Goal: Information Seeking & Learning: Learn about a topic

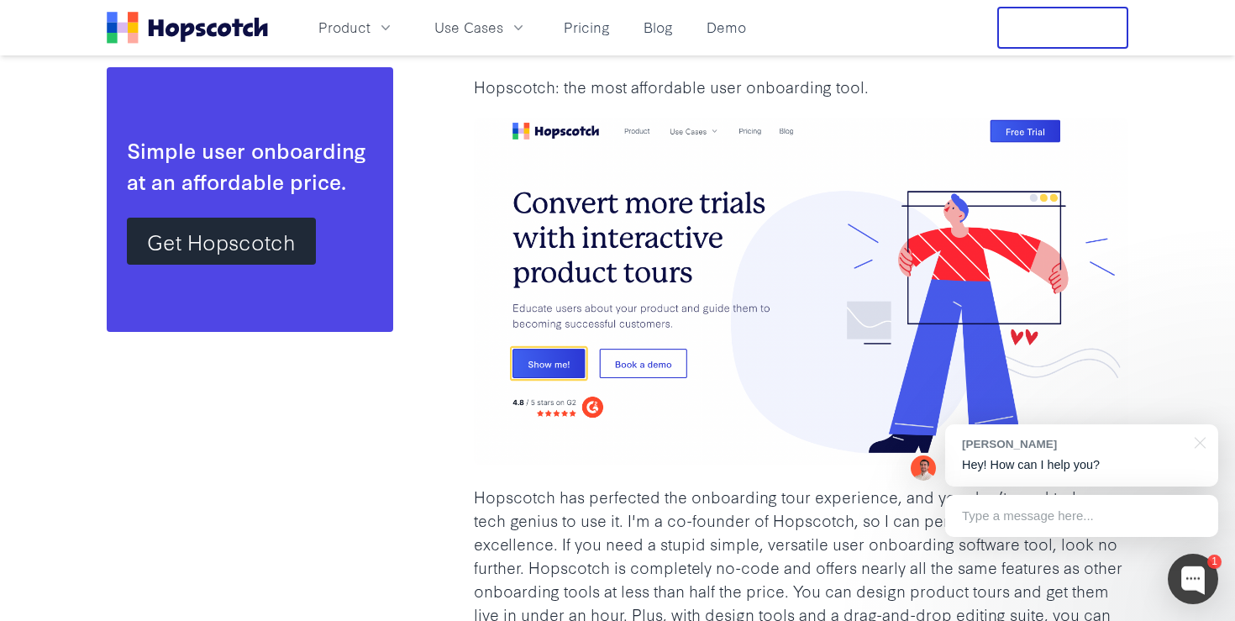
scroll to position [2619, 0]
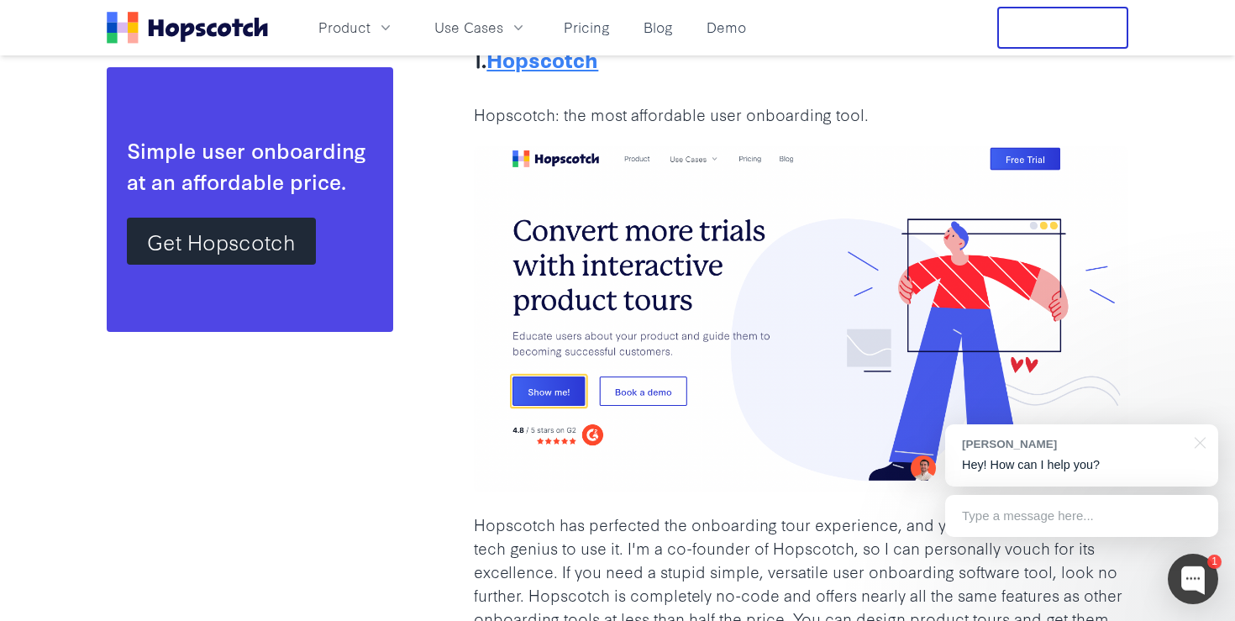
click at [526, 72] on b "Hopscotch" at bounding box center [542, 59] width 112 height 30
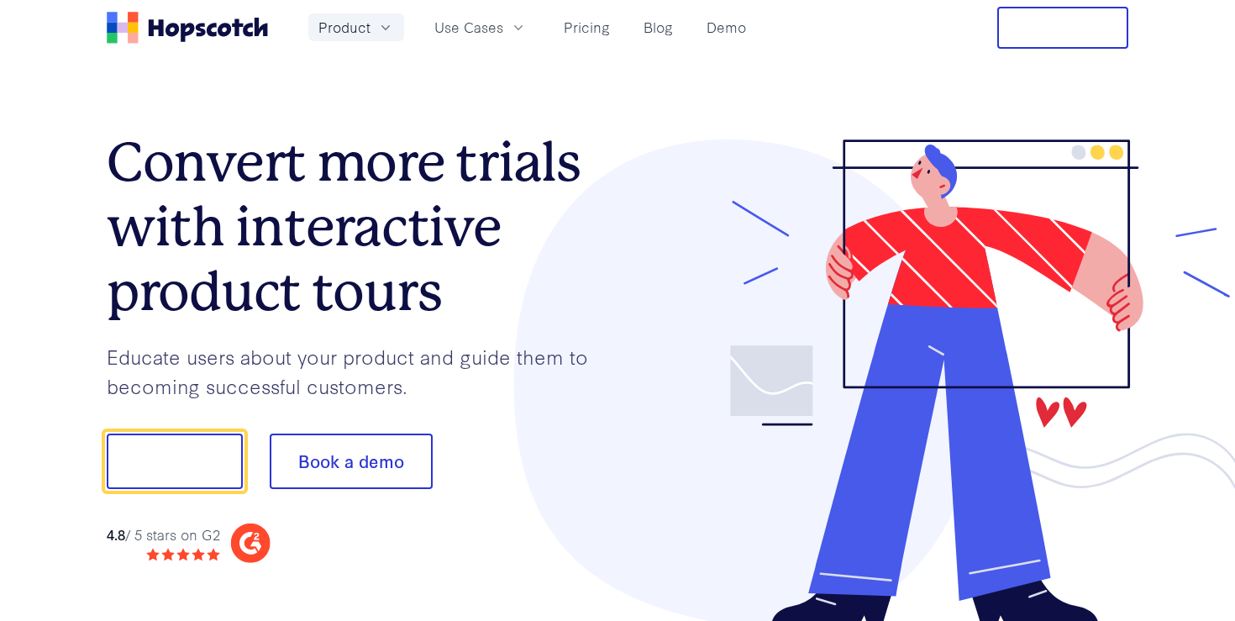
click at [366, 35] on span "Product" at bounding box center [344, 27] width 52 height 21
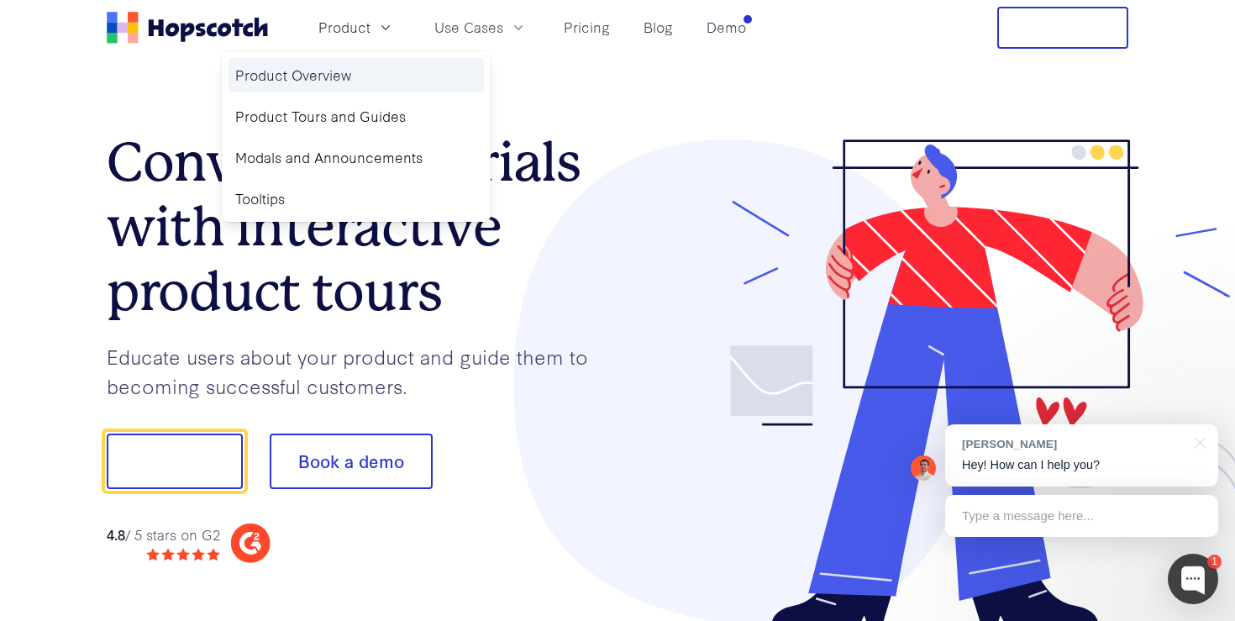
click at [349, 87] on link "Product Overview" at bounding box center [356, 75] width 255 height 34
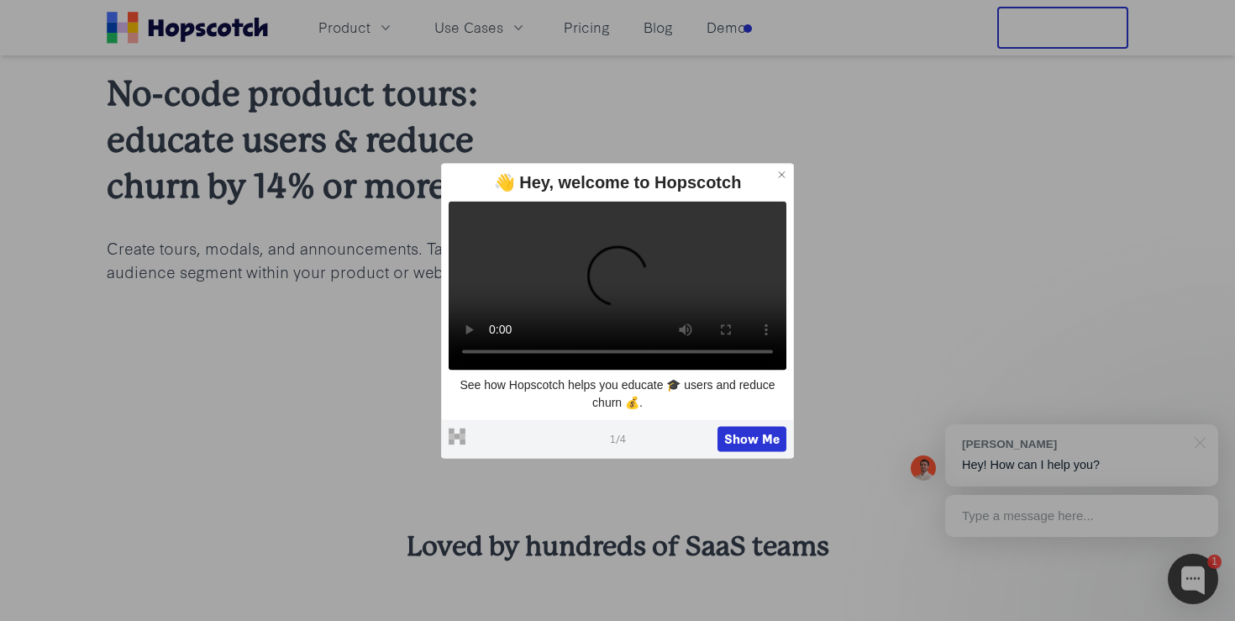
scroll to position [79, 0]
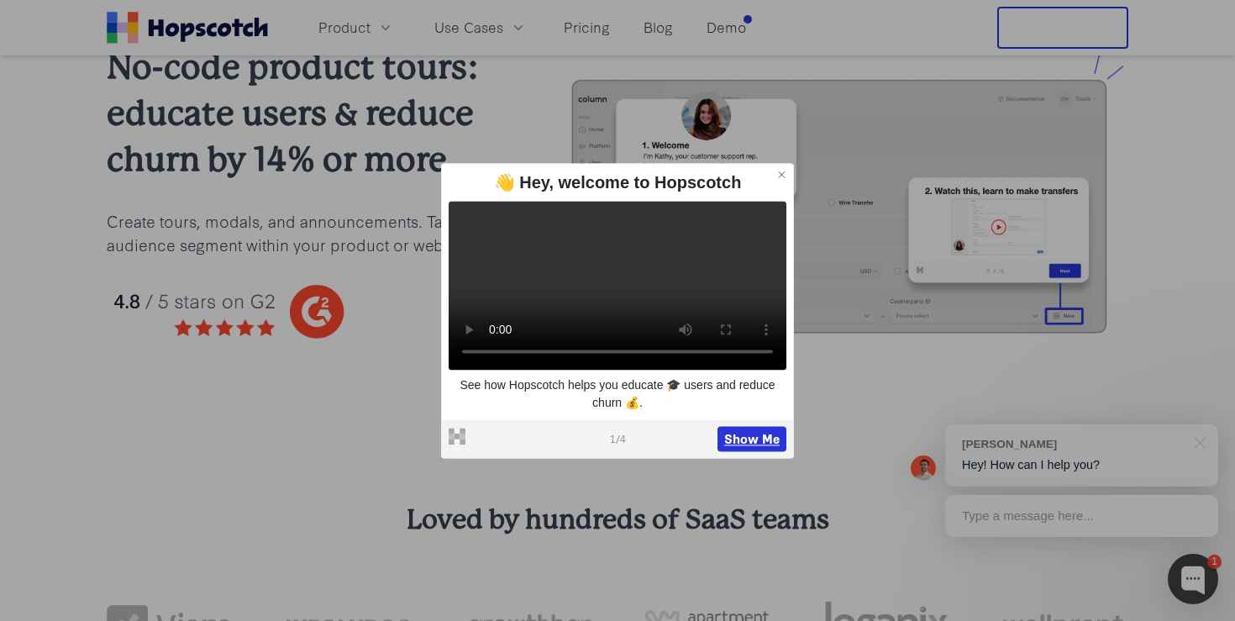
click at [747, 449] on button "Show Me" at bounding box center [751, 438] width 69 height 25
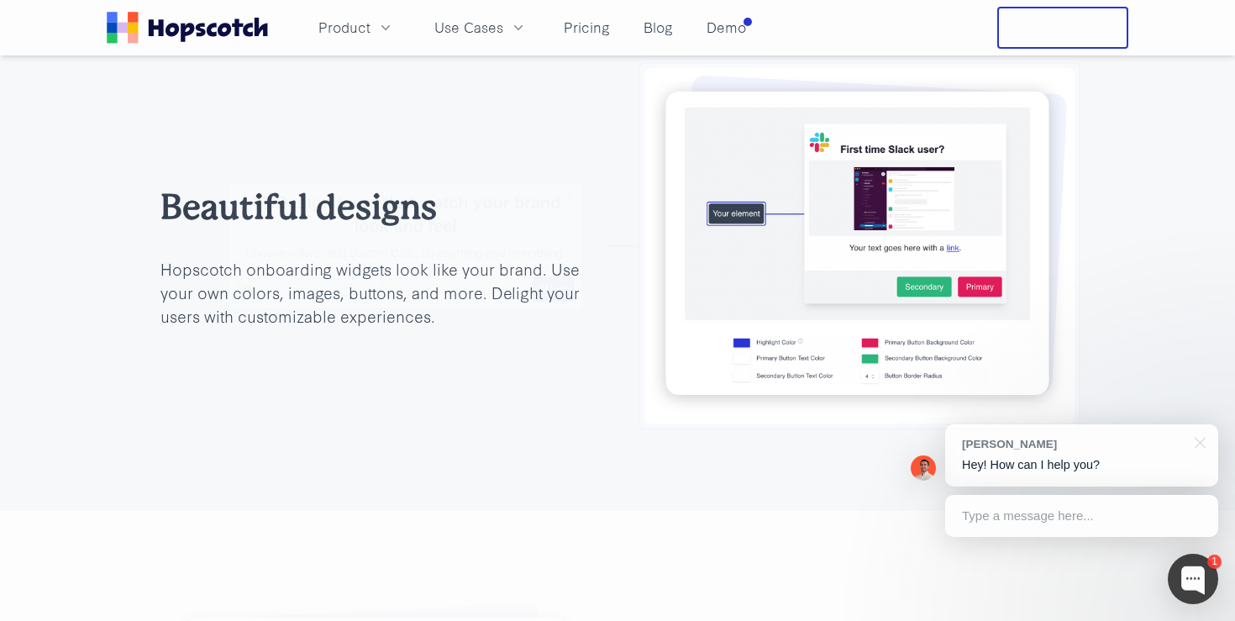
scroll to position [2632, 0]
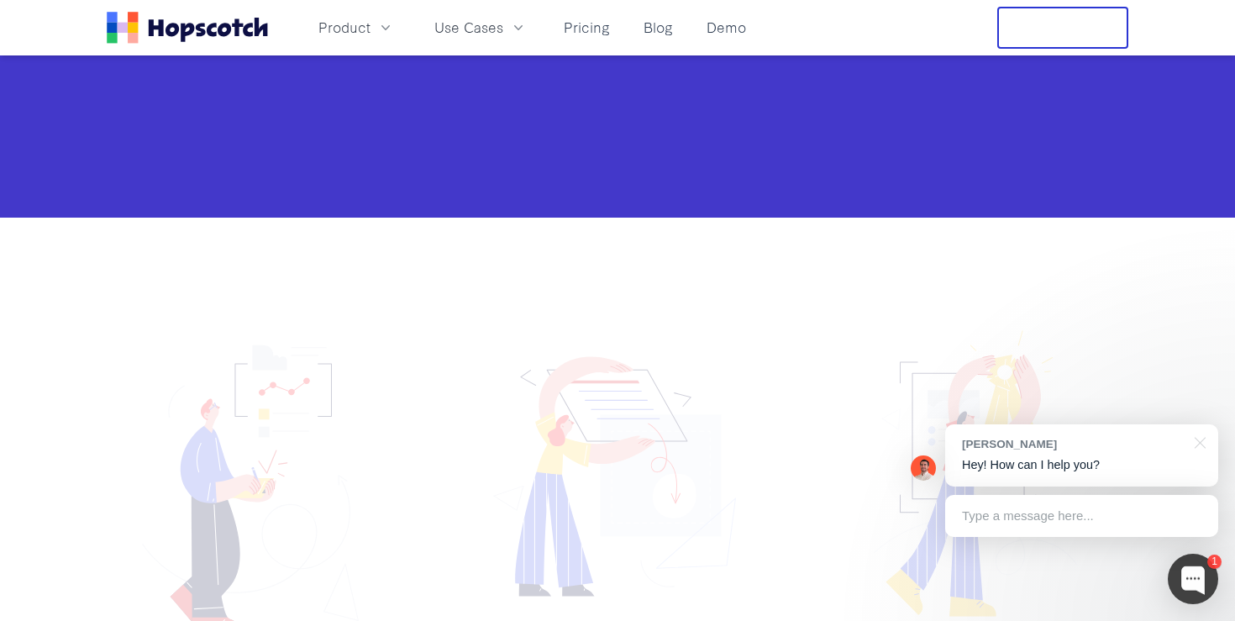
scroll to position [1750, 0]
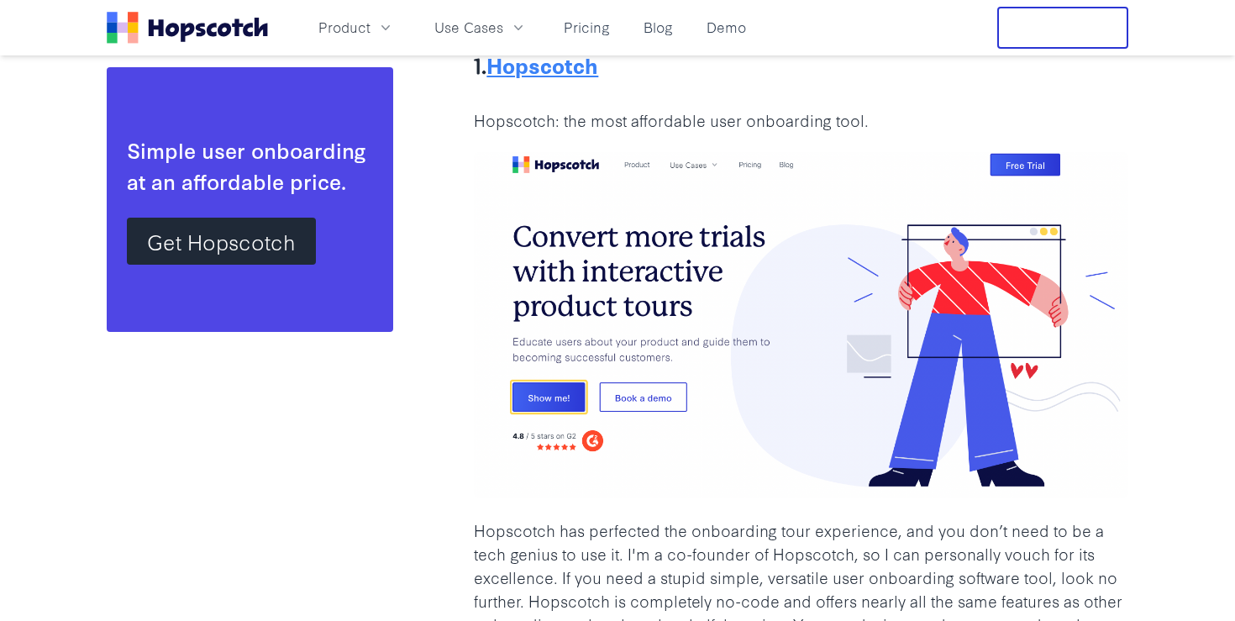
scroll to position [2619, 0]
